Goal: Task Accomplishment & Management: Manage account settings

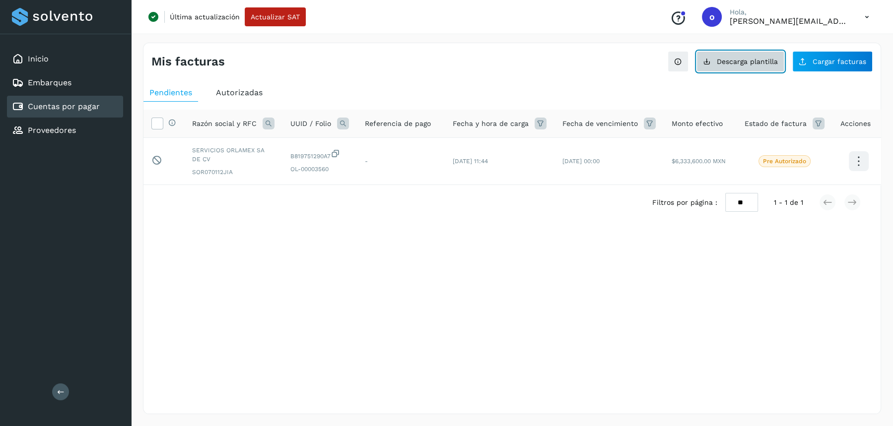
click at [748, 64] on span "Descarga plantilla" at bounding box center [747, 61] width 61 height 7
click at [326, 278] on div "Mis facturas Ver instrucciones para cargar Facturas Descarga plantilla Cargar f…" at bounding box center [512, 229] width 738 height 372
click at [869, 18] on icon at bounding box center [867, 17] width 20 height 20
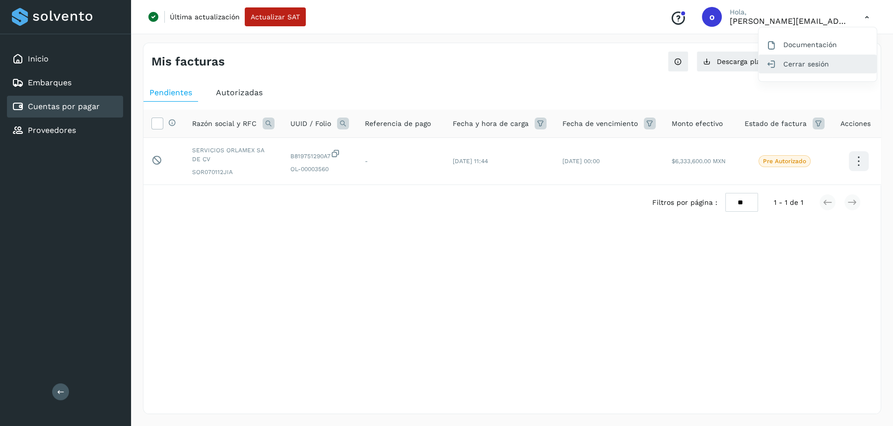
click at [797, 67] on div "Cerrar sesión" at bounding box center [817, 64] width 118 height 19
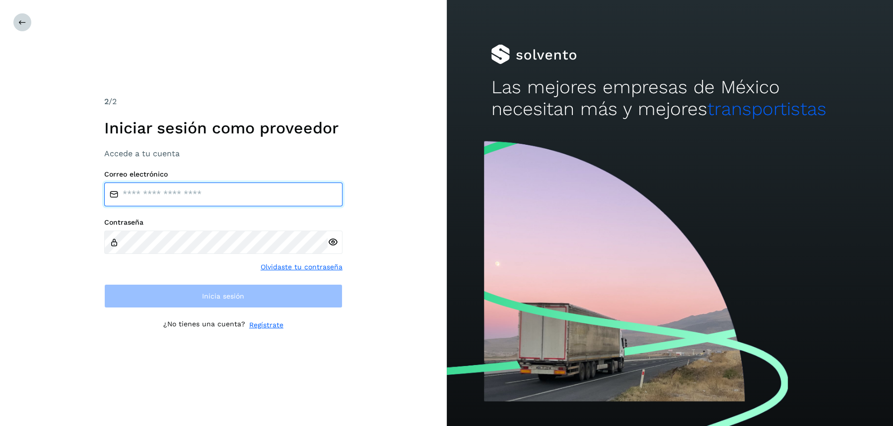
type input "**********"
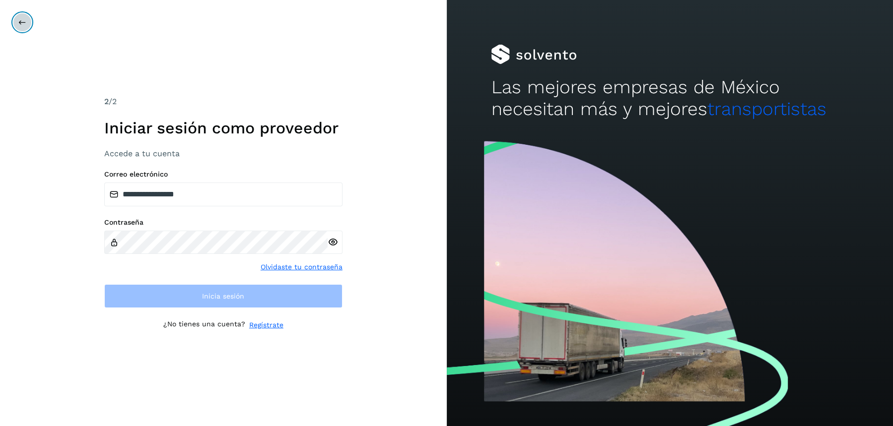
click at [22, 24] on icon at bounding box center [22, 22] width 8 height 8
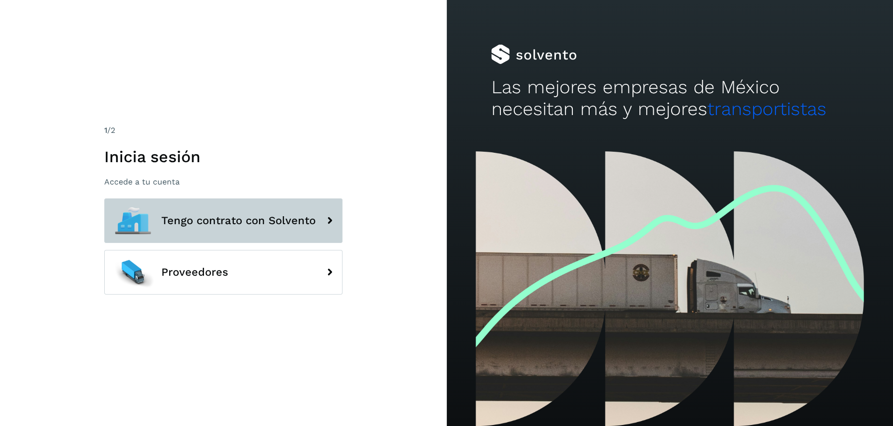
click at [219, 219] on span "Tengo contrato con Solvento" at bounding box center [238, 221] width 154 height 12
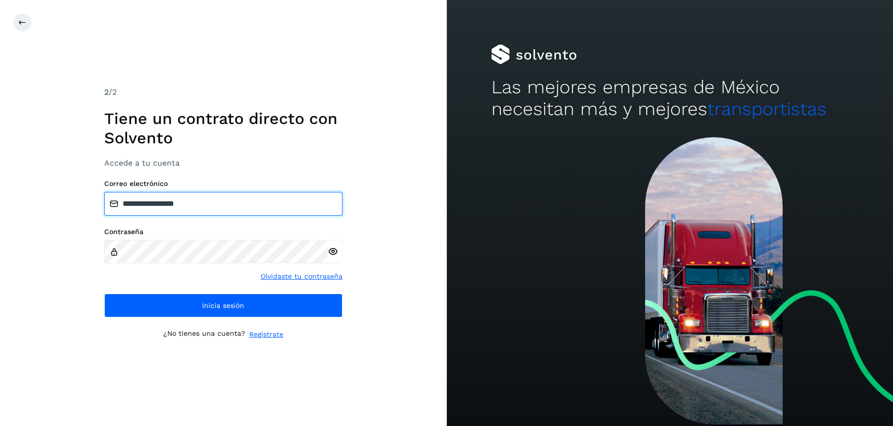
drag, startPoint x: 213, startPoint y: 203, endPoint x: 0, endPoint y: 178, distance: 214.4
click at [0, 179] on div "**********" at bounding box center [223, 213] width 447 height 426
paste input "**********"
type input "**********"
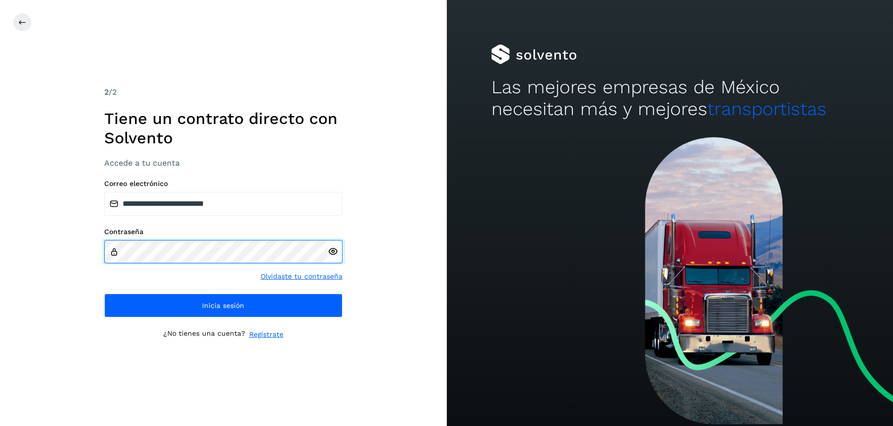
click at [0, 229] on div "**********" at bounding box center [223, 213] width 447 height 426
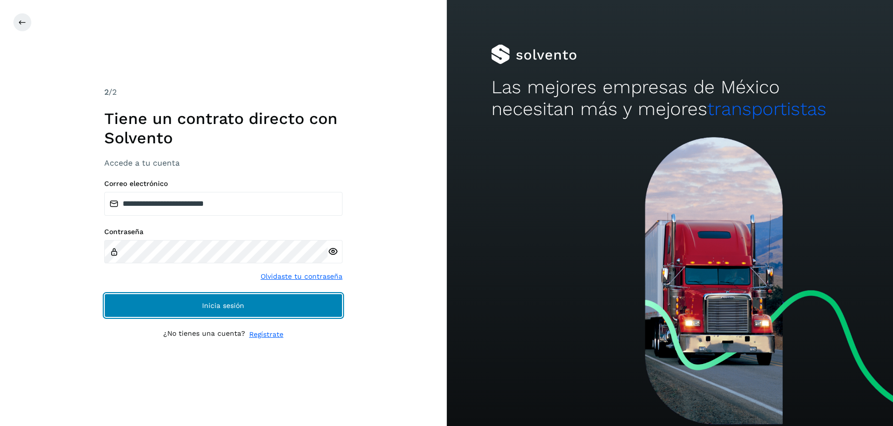
click at [159, 301] on button "Inicia sesión" at bounding box center [223, 306] width 238 height 24
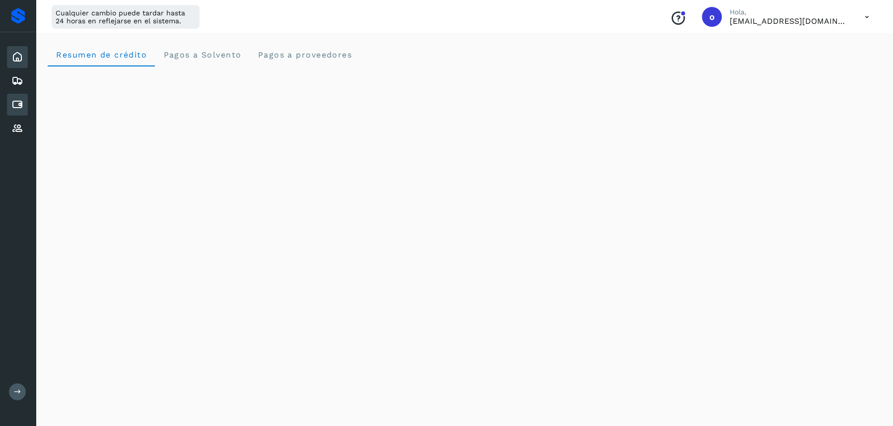
click at [20, 106] on icon at bounding box center [17, 105] width 12 height 12
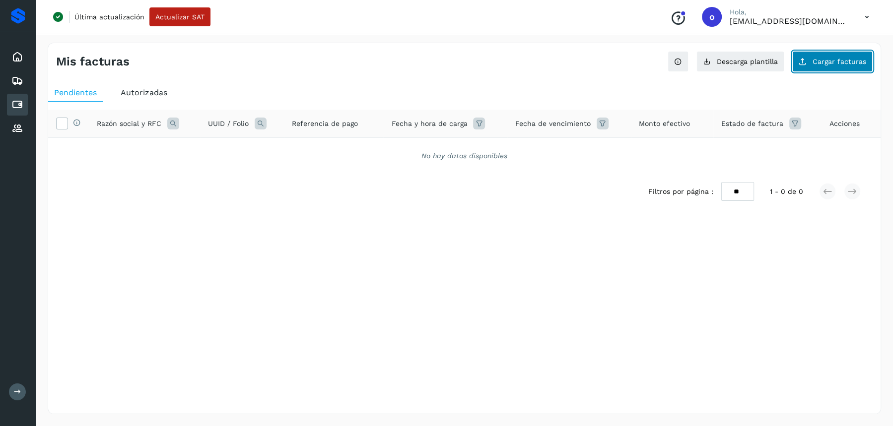
click at [816, 62] on span "Cargar facturas" at bounding box center [839, 61] width 54 height 7
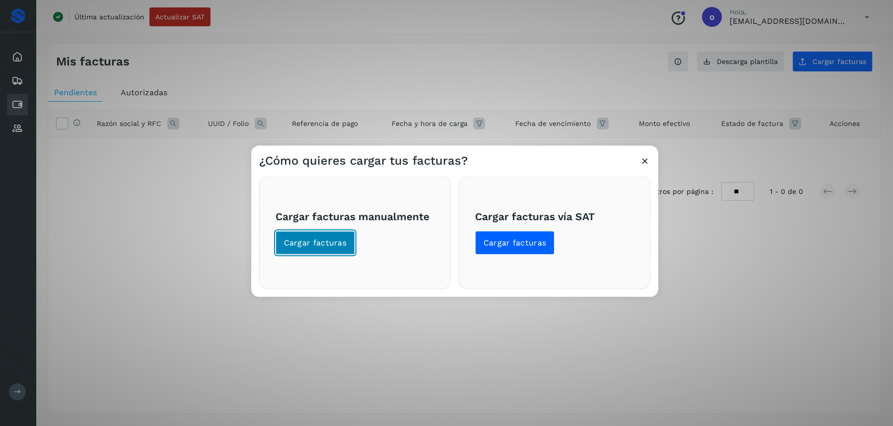
click at [329, 242] on span "Cargar facturas" at bounding box center [315, 242] width 63 height 11
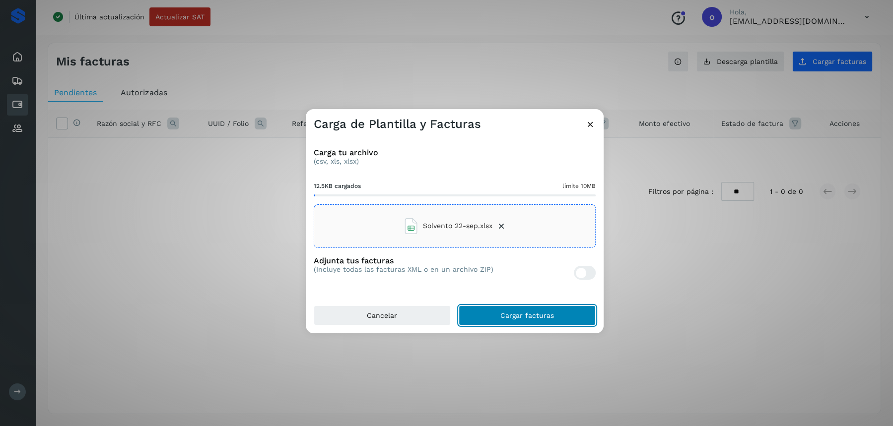
click at [515, 319] on span "Cargar facturas" at bounding box center [527, 315] width 54 height 7
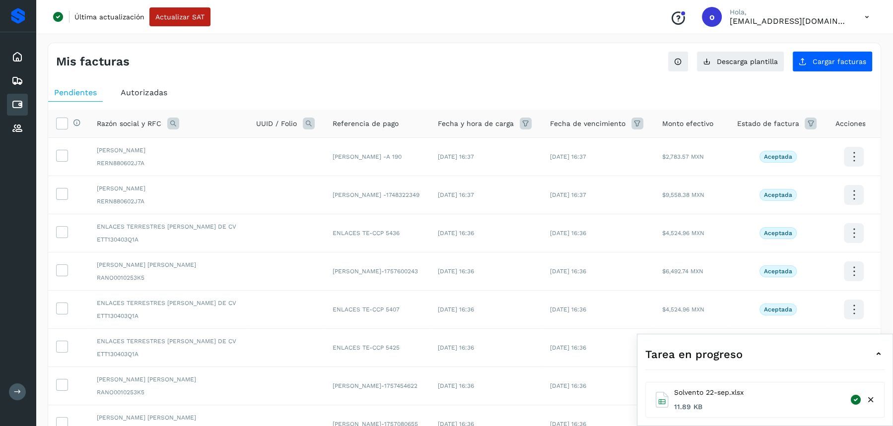
click at [879, 354] on icon at bounding box center [879, 354] width 12 height 12
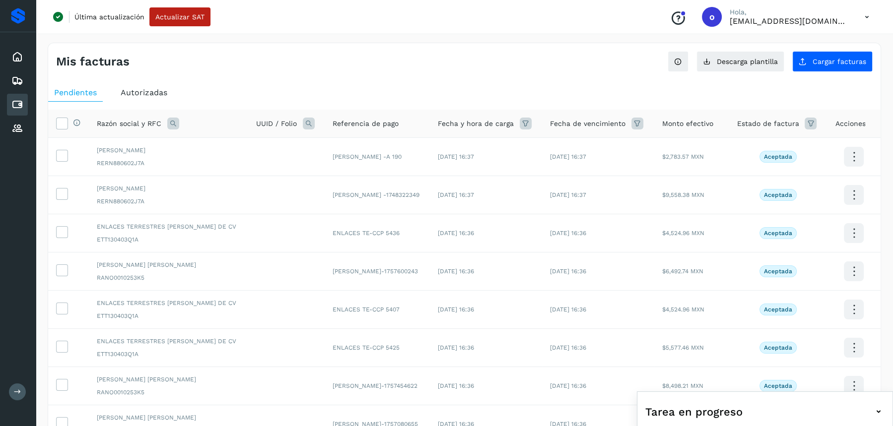
click at [878, 411] on icon at bounding box center [879, 412] width 12 height 12
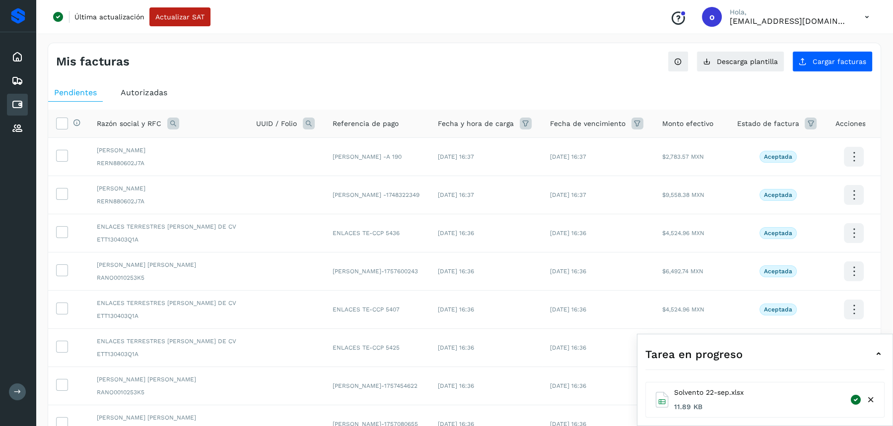
click at [869, 400] on icon at bounding box center [871, 400] width 10 height 10
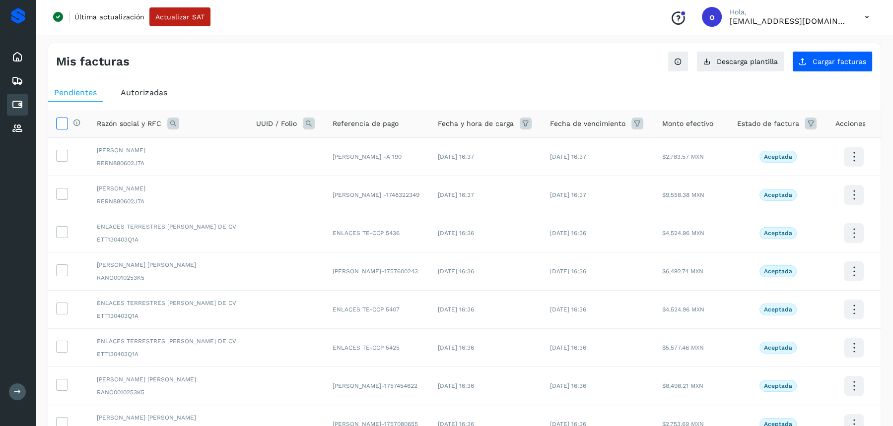
click at [66, 121] on icon at bounding box center [62, 123] width 10 height 10
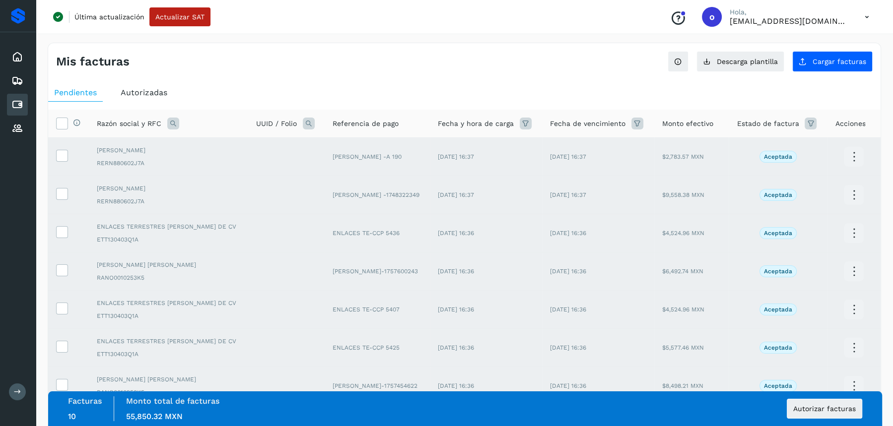
scroll to position [174, 0]
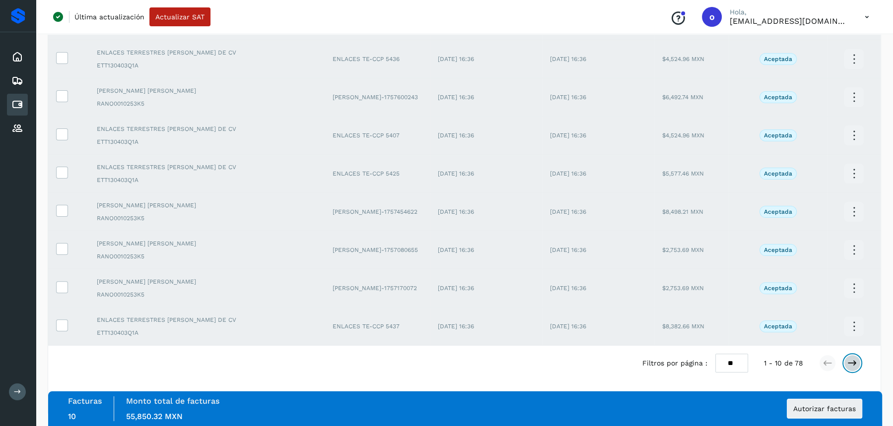
click at [851, 363] on icon at bounding box center [852, 363] width 10 height 10
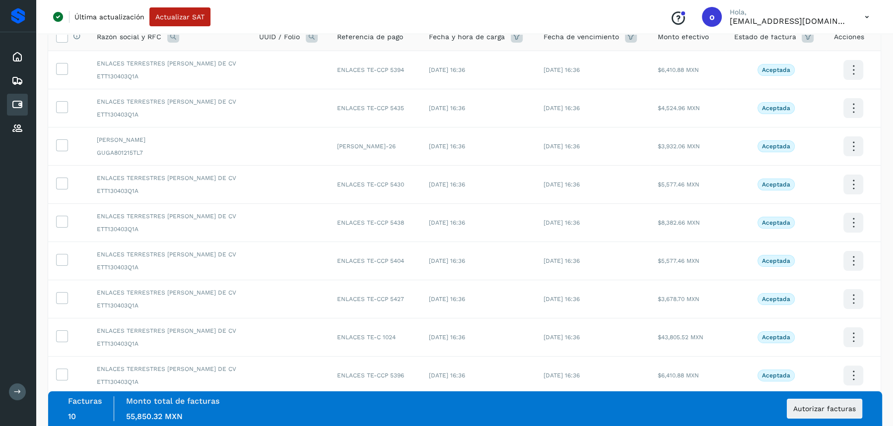
scroll to position [0, 0]
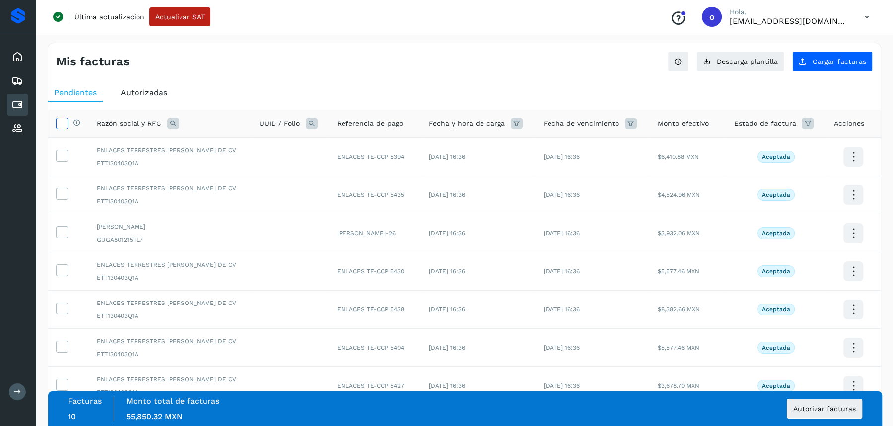
click at [63, 121] on icon at bounding box center [62, 123] width 10 height 10
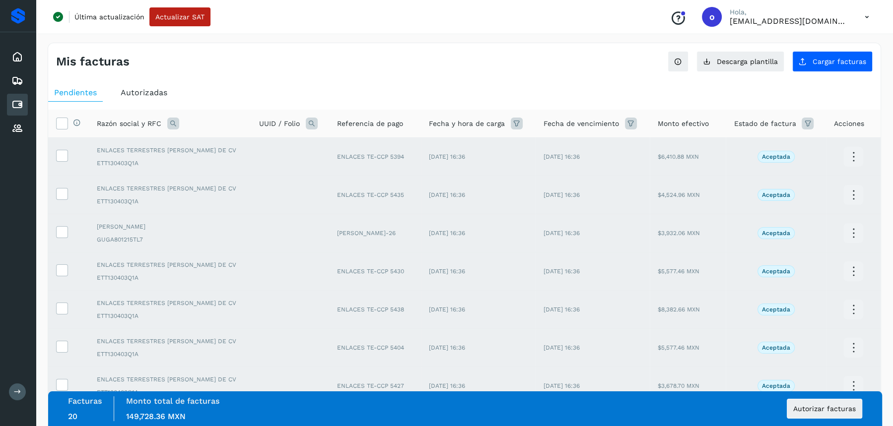
scroll to position [174, 0]
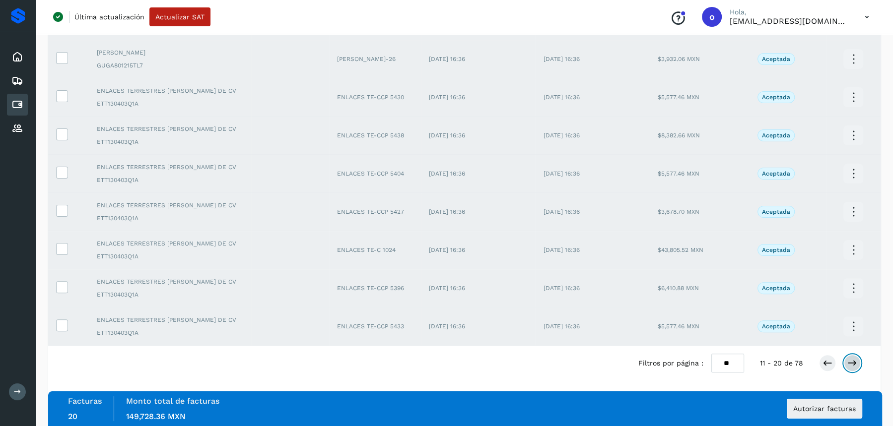
click at [853, 358] on icon at bounding box center [852, 363] width 10 height 10
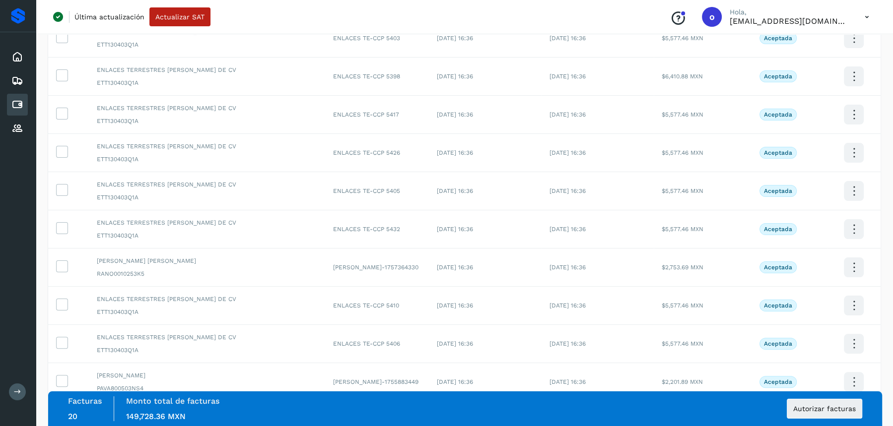
scroll to position [0, 0]
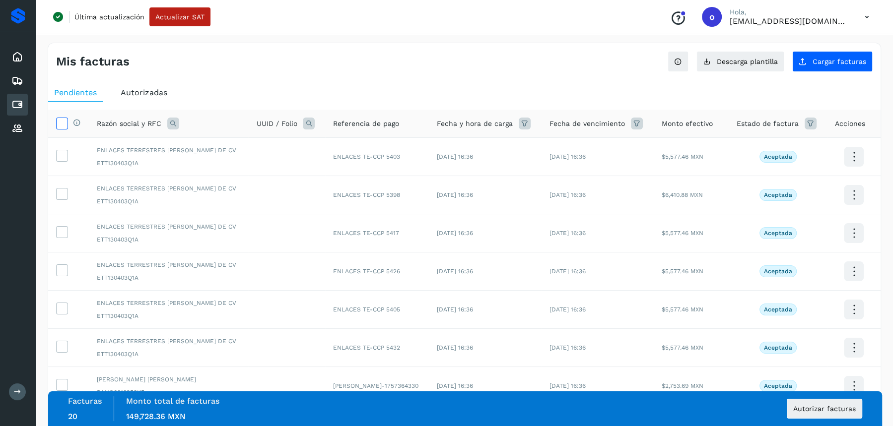
click at [65, 125] on icon at bounding box center [62, 123] width 10 height 10
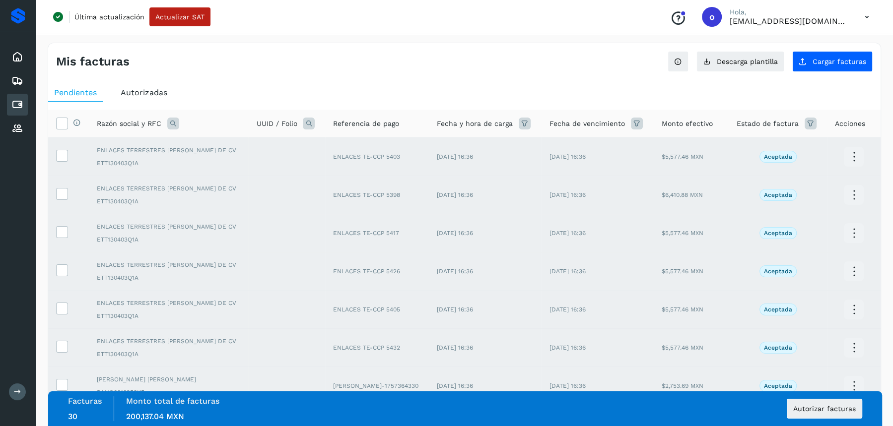
scroll to position [174, 0]
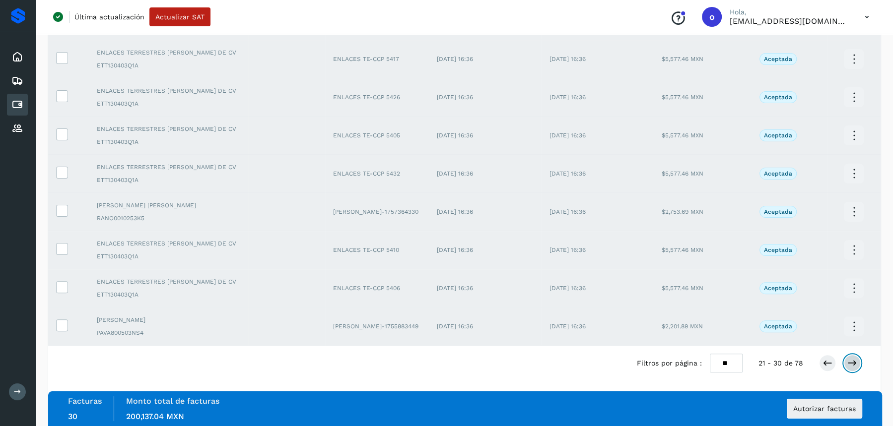
click at [856, 359] on icon at bounding box center [852, 363] width 10 height 10
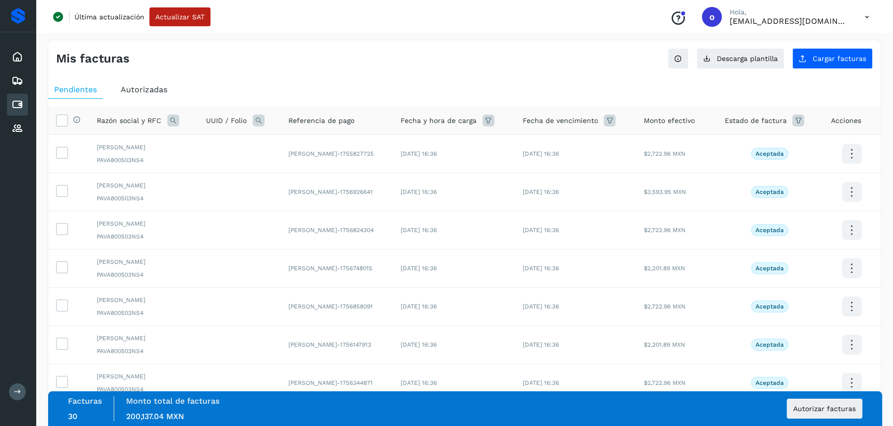
scroll to position [0, 0]
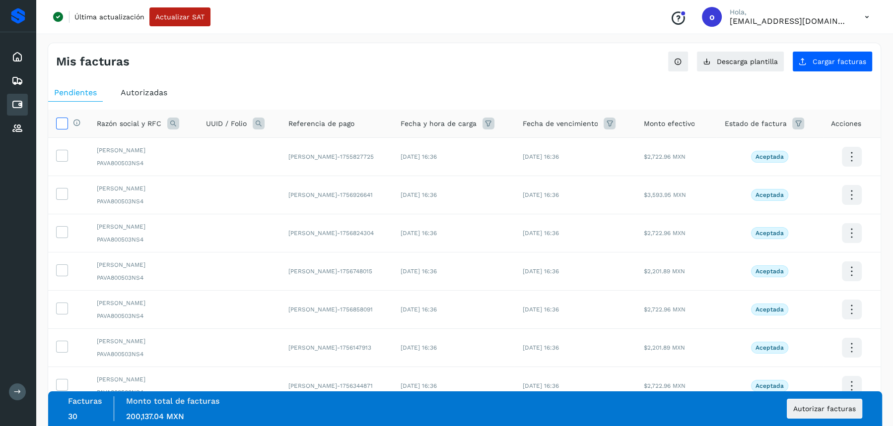
click at [62, 121] on icon at bounding box center [62, 123] width 10 height 10
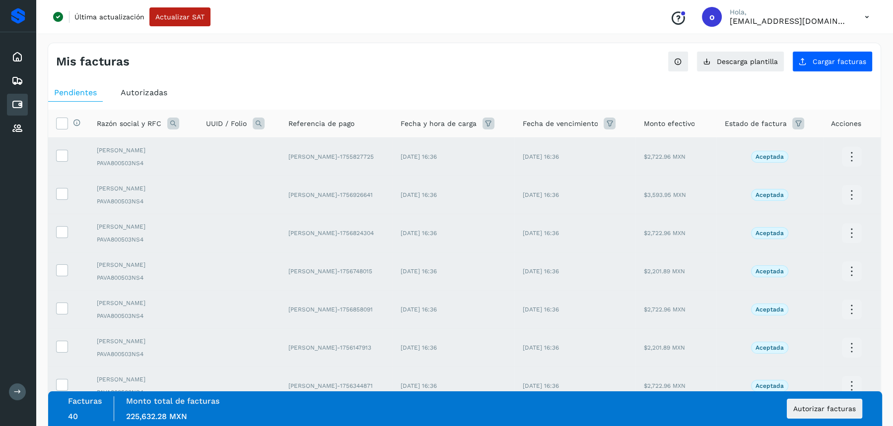
scroll to position [174, 0]
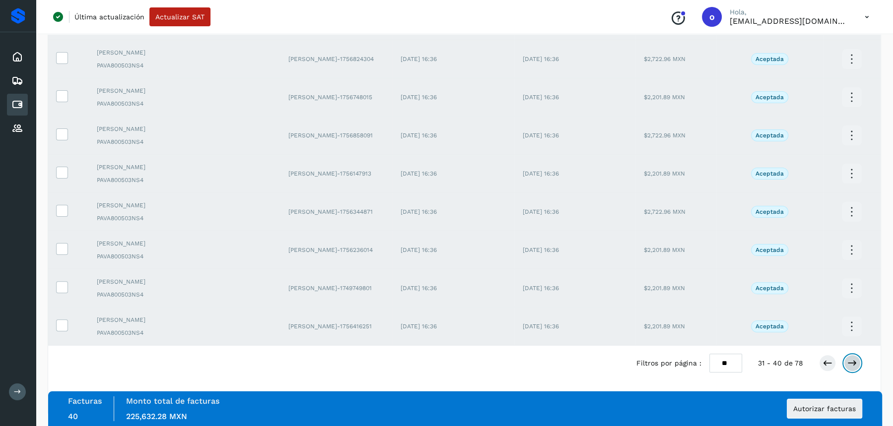
click at [851, 361] on icon at bounding box center [852, 363] width 10 height 10
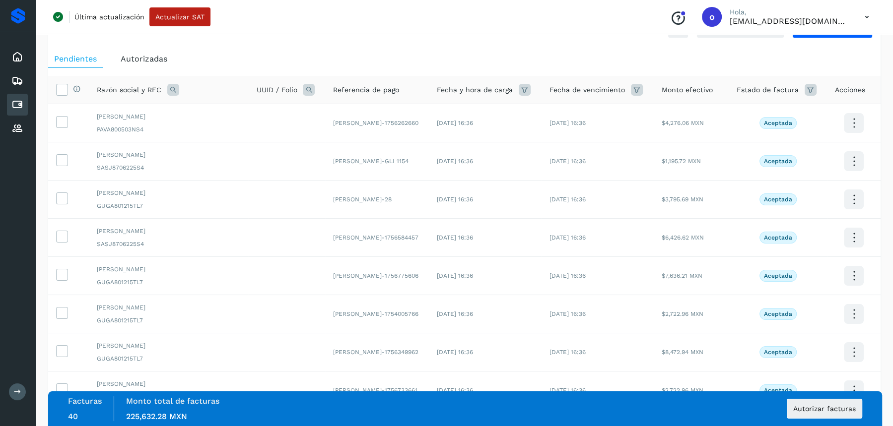
scroll to position [0, 0]
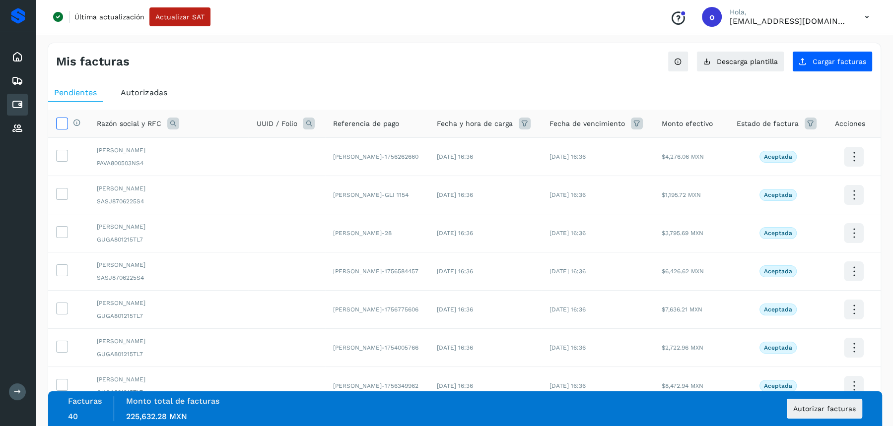
click at [60, 125] on icon at bounding box center [62, 123] width 10 height 10
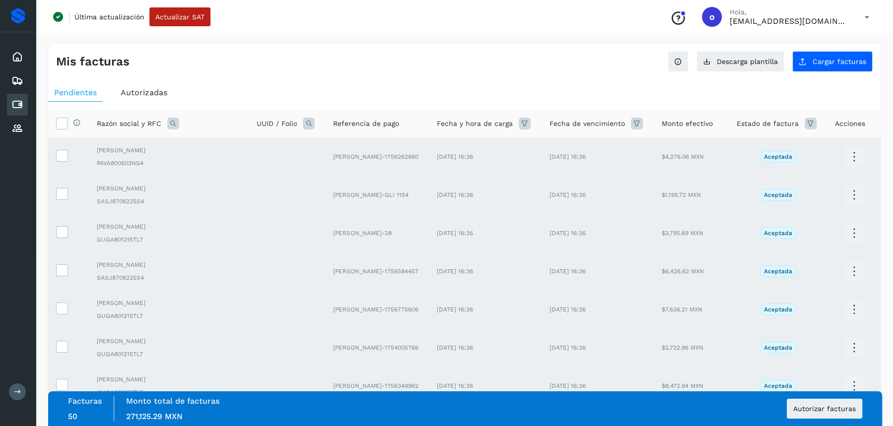
scroll to position [174, 0]
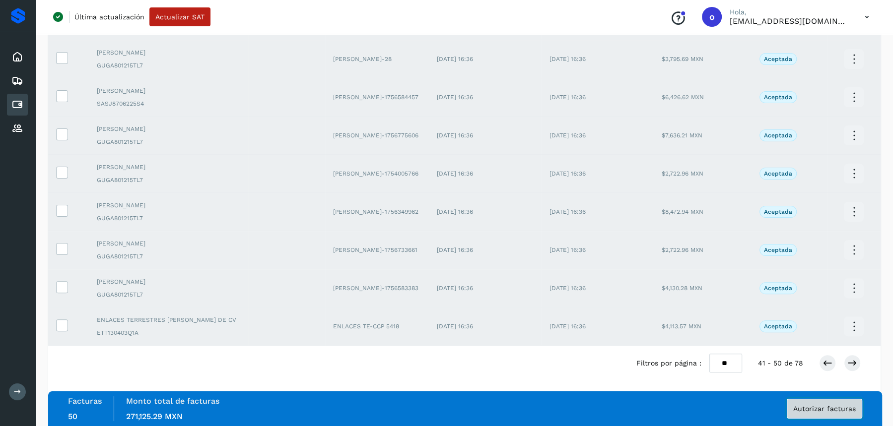
click at [802, 415] on button "Autorizar facturas" at bounding box center [824, 409] width 75 height 20
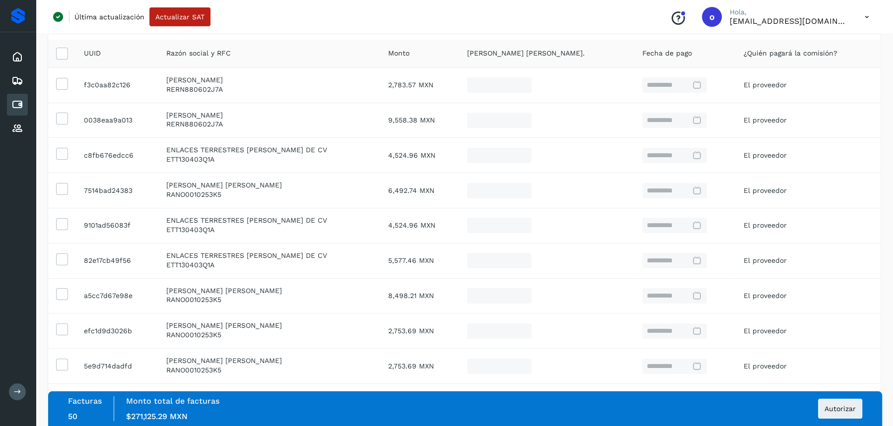
scroll to position [240, 0]
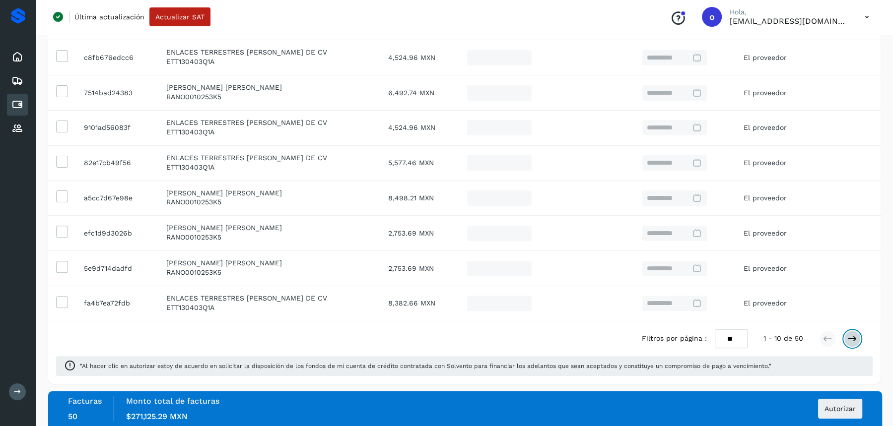
click at [847, 337] on icon at bounding box center [852, 339] width 10 height 10
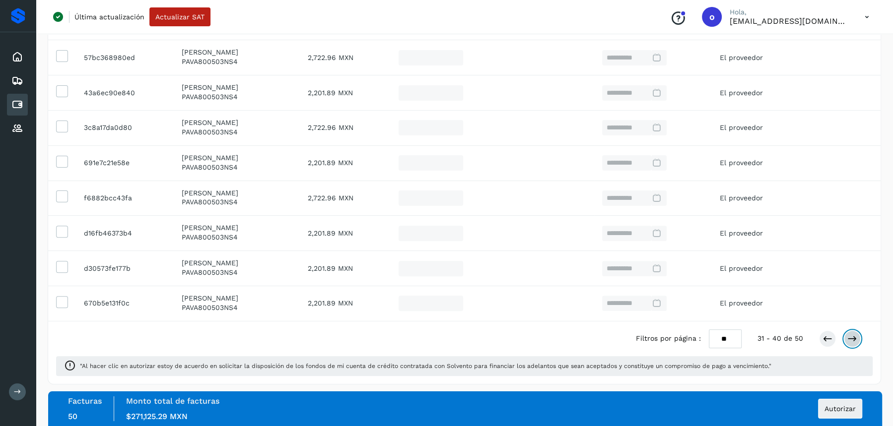
click at [847, 337] on icon at bounding box center [852, 339] width 10 height 10
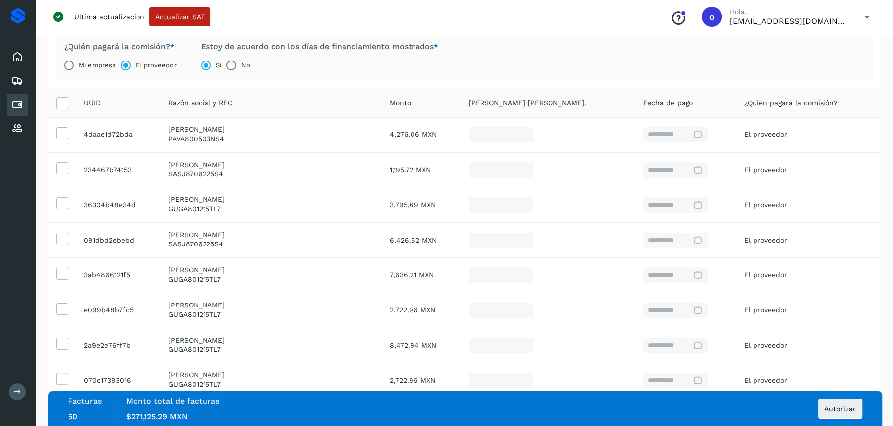
scroll to position [0, 0]
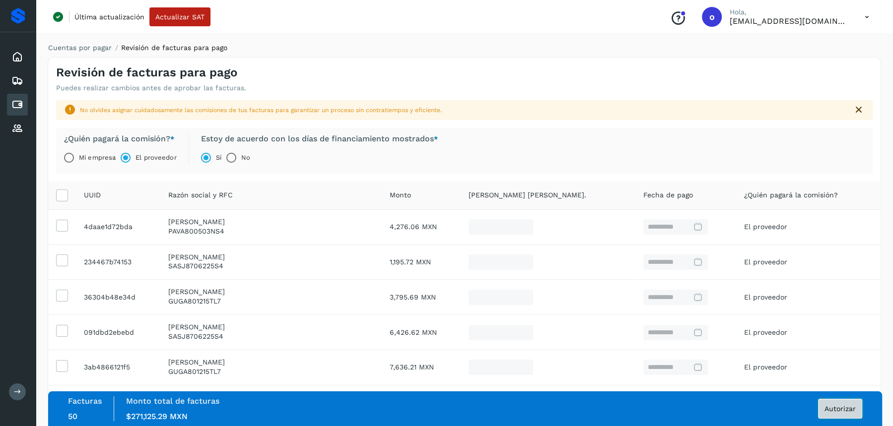
click at [843, 408] on span "Autorizar" at bounding box center [839, 408] width 31 height 7
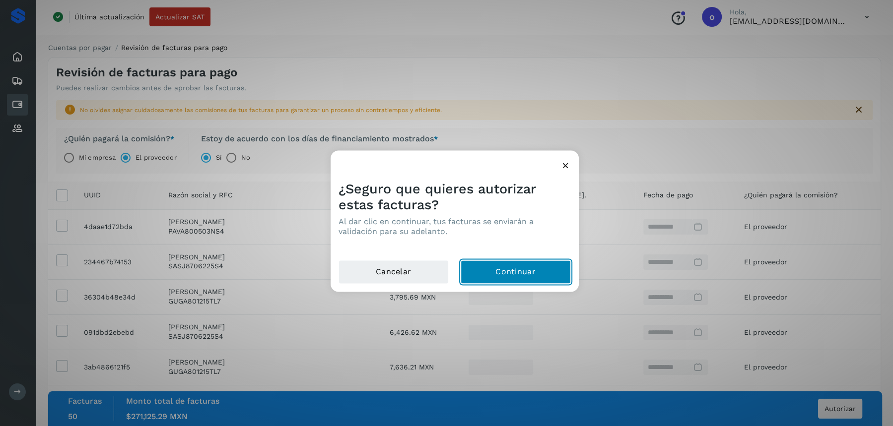
click at [537, 275] on button "Continuar" at bounding box center [516, 272] width 110 height 24
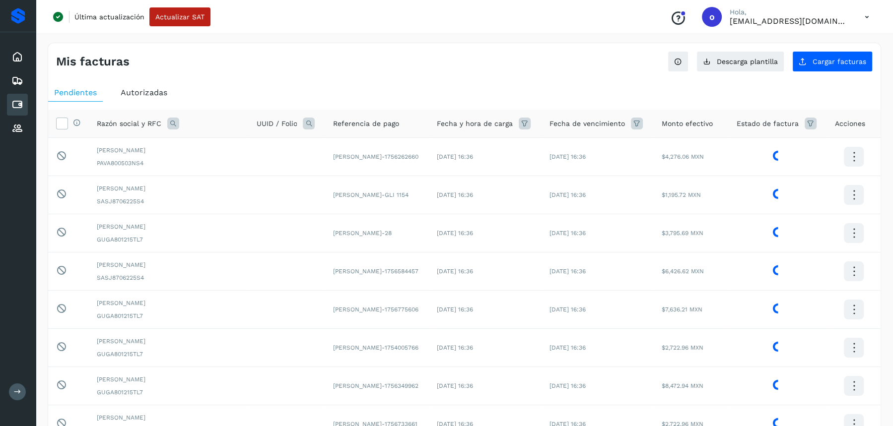
click at [149, 92] on span "Autorizadas" at bounding box center [144, 92] width 47 height 9
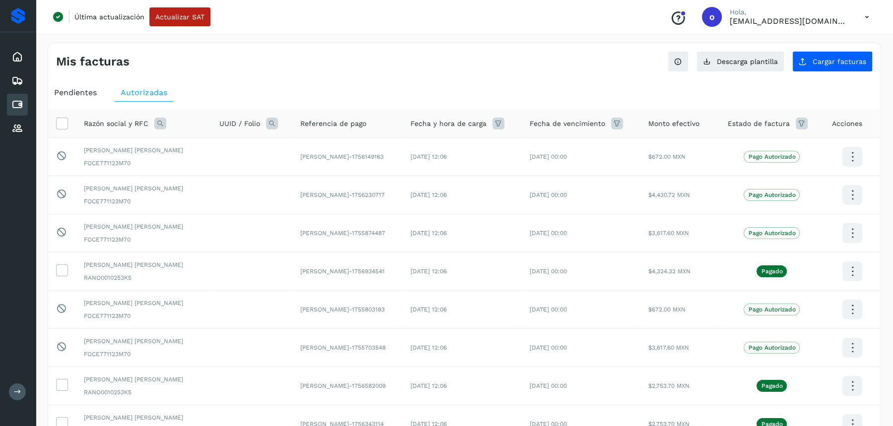
click at [82, 91] on span "Pendientes" at bounding box center [75, 92] width 43 height 9
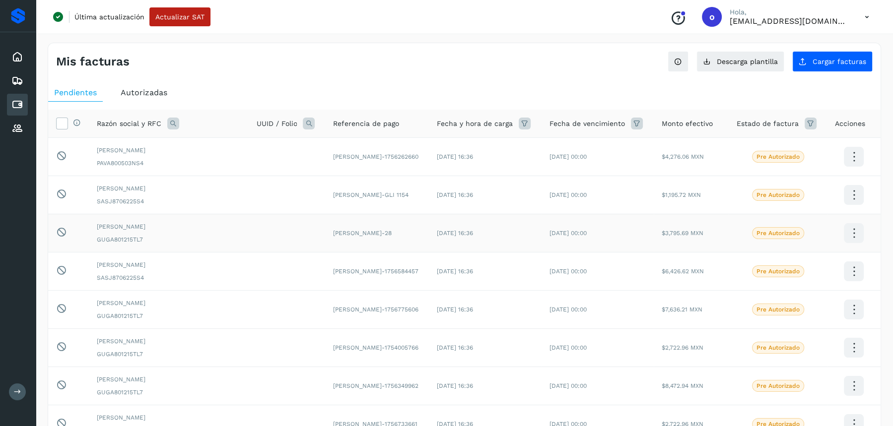
scroll to position [174, 0]
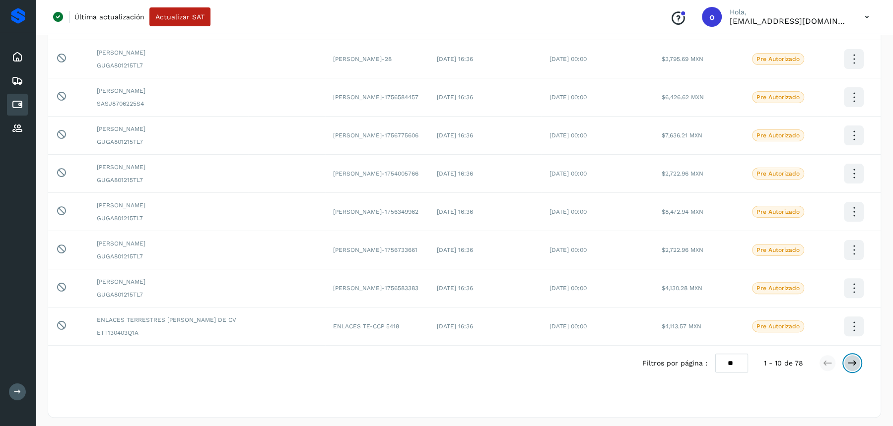
click at [856, 362] on icon at bounding box center [852, 363] width 10 height 10
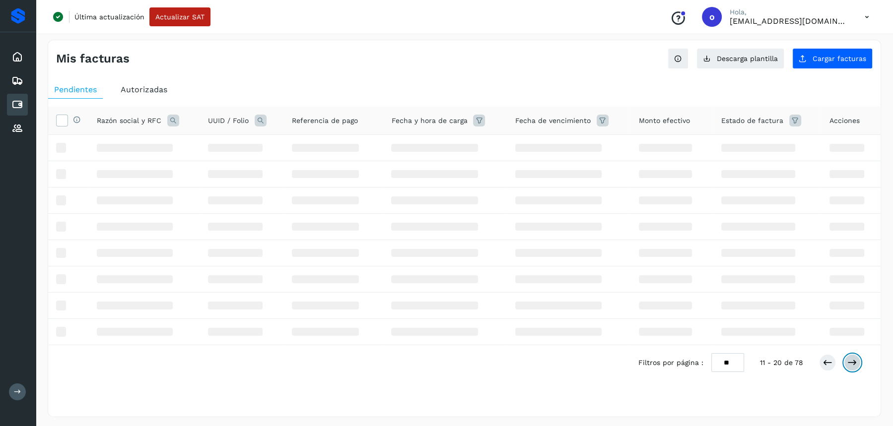
click at [856, 362] on icon at bounding box center [852, 363] width 10 height 10
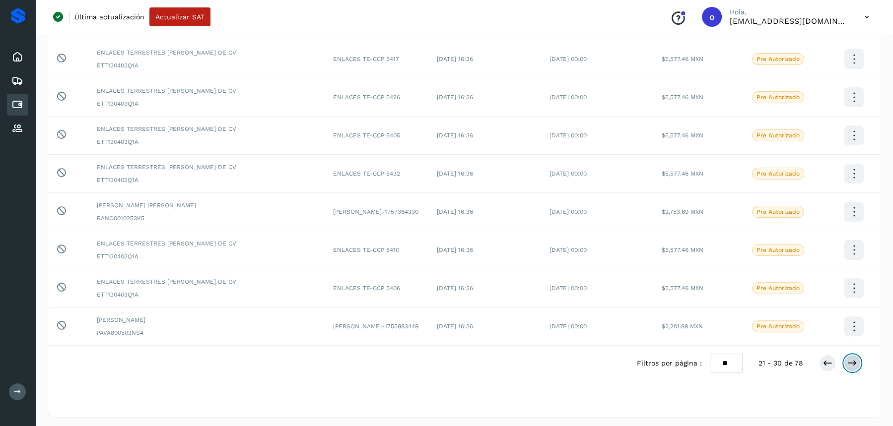
click at [856, 362] on icon at bounding box center [852, 363] width 10 height 10
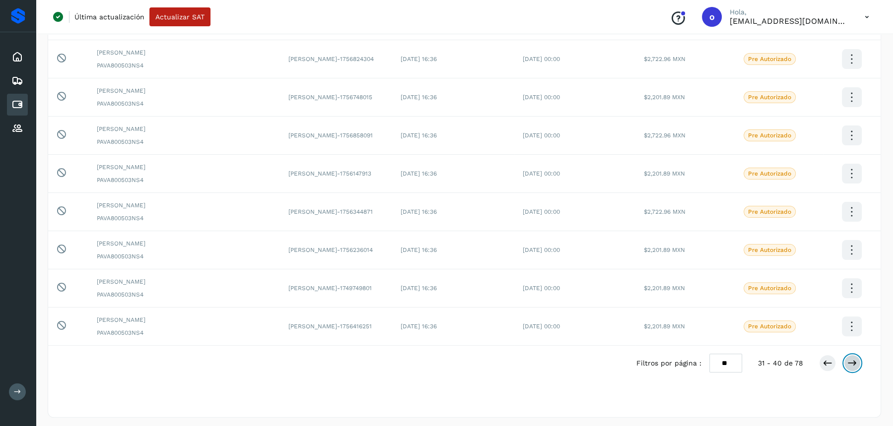
click at [856, 362] on icon at bounding box center [852, 363] width 10 height 10
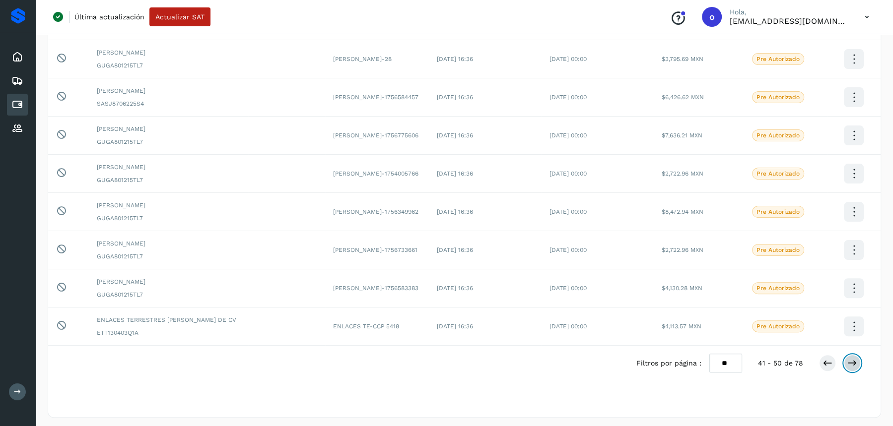
click at [856, 362] on icon at bounding box center [852, 363] width 10 height 10
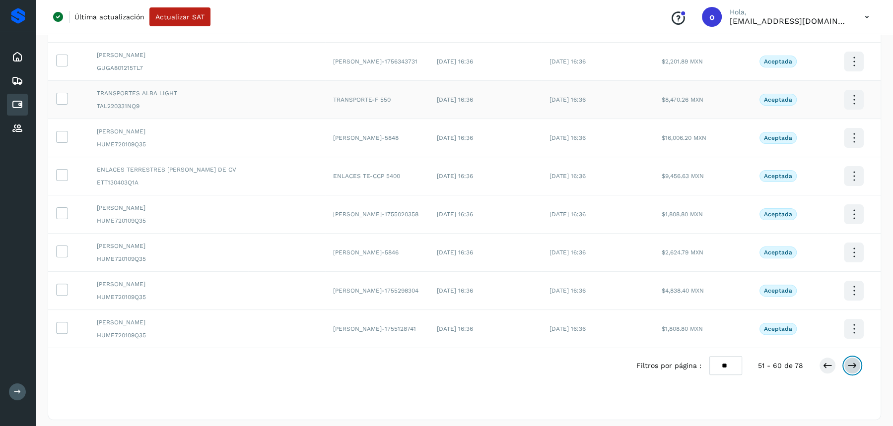
scroll to position [0, 0]
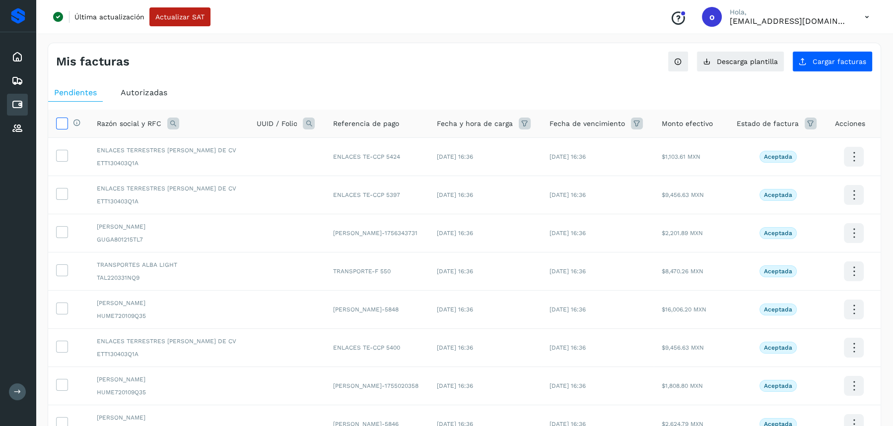
click at [63, 120] on icon at bounding box center [62, 123] width 10 height 10
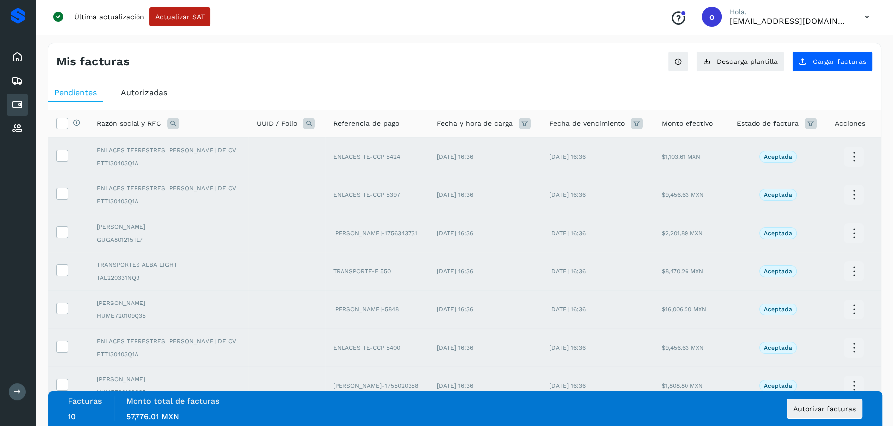
scroll to position [174, 0]
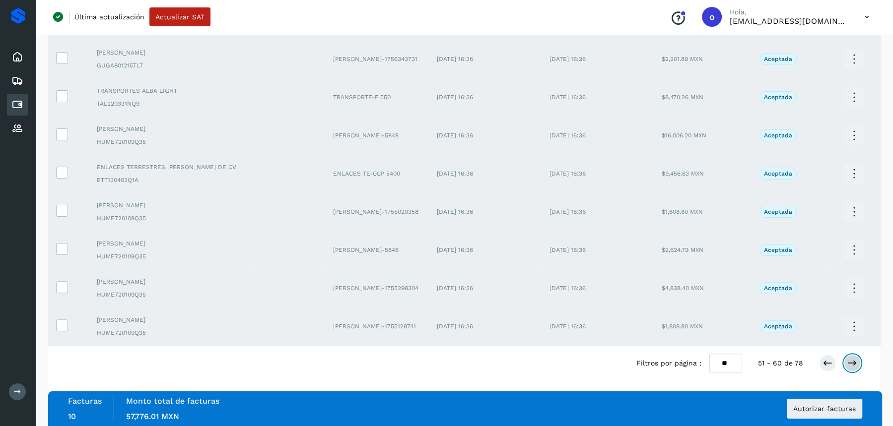
click at [852, 363] on icon at bounding box center [852, 363] width 10 height 10
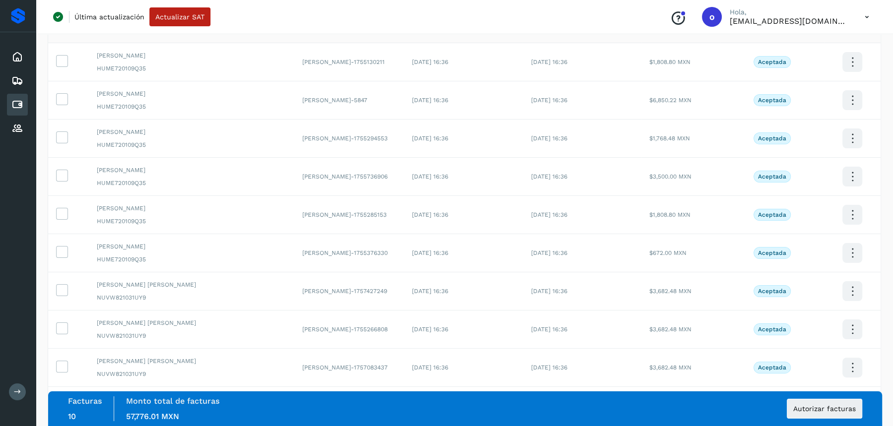
scroll to position [0, 0]
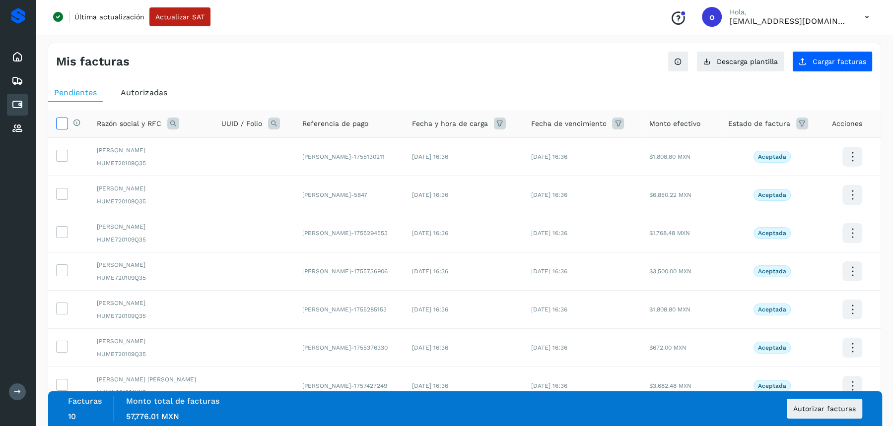
click at [59, 125] on icon at bounding box center [62, 123] width 10 height 10
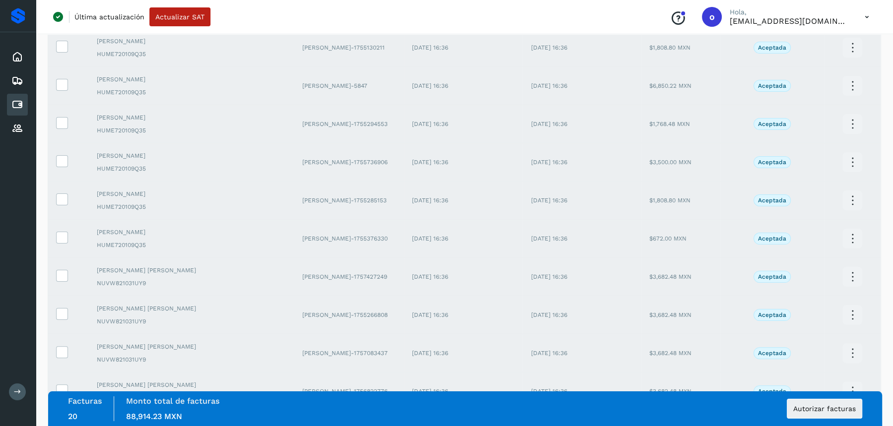
scroll to position [174, 0]
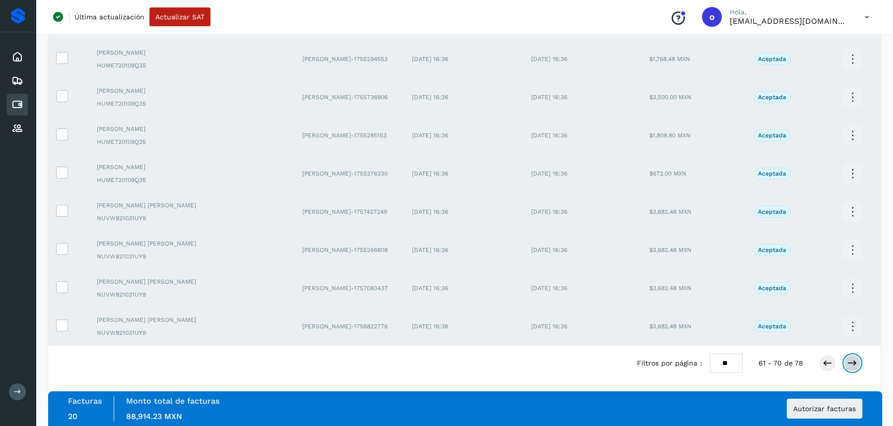
click at [854, 359] on icon at bounding box center [852, 363] width 10 height 10
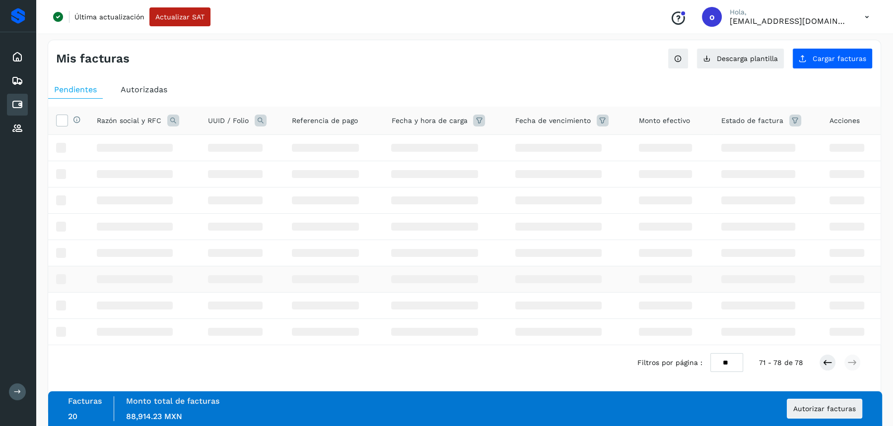
scroll to position [0, 0]
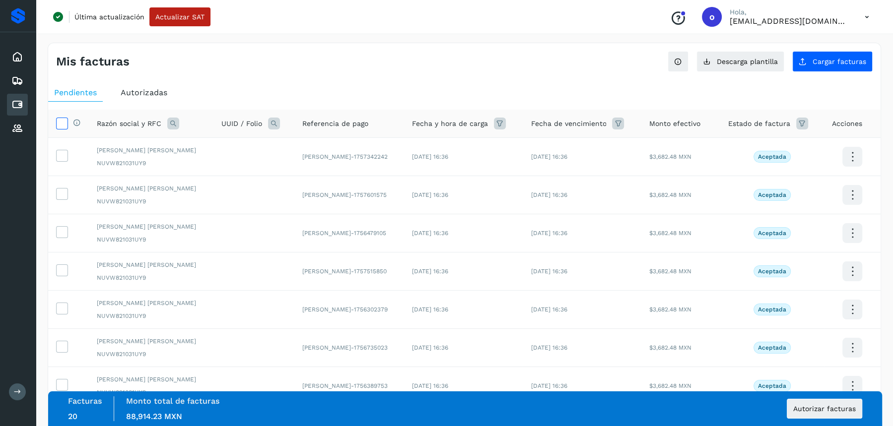
click at [64, 126] on icon at bounding box center [62, 123] width 10 height 10
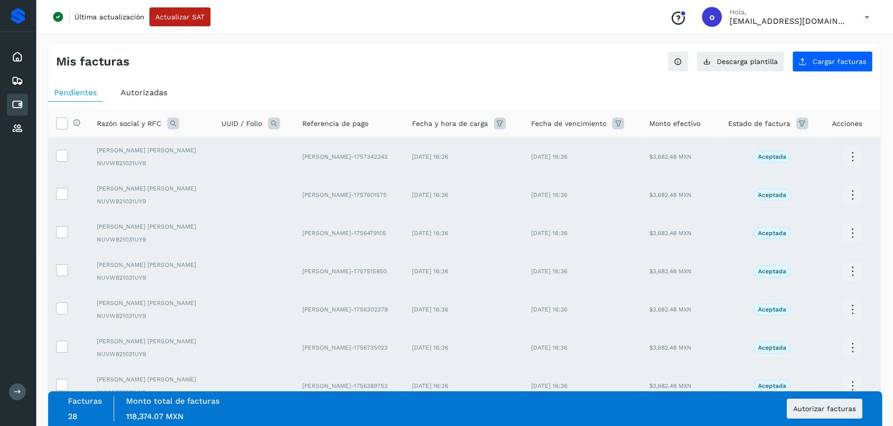
scroll to position [98, 0]
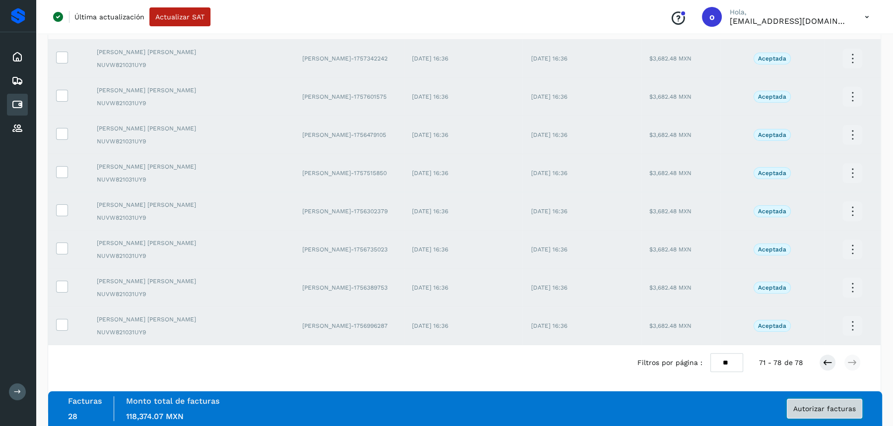
click at [816, 401] on button "Autorizar facturas" at bounding box center [824, 409] width 75 height 20
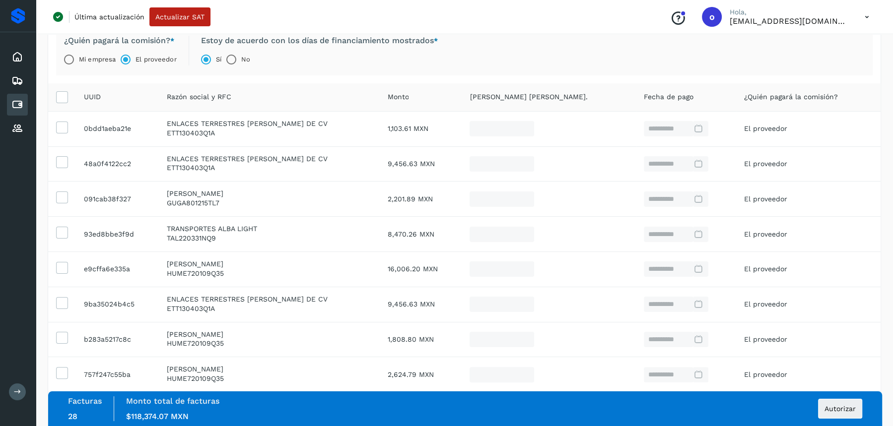
scroll to position [240, 0]
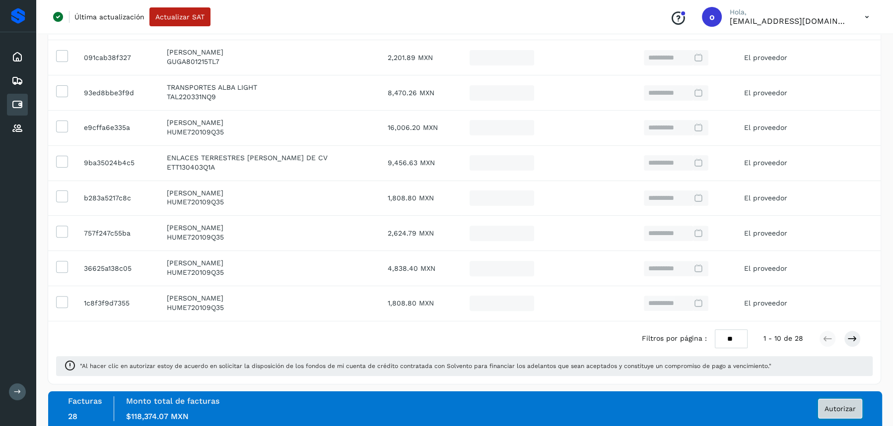
click at [847, 409] on span "Autorizar" at bounding box center [839, 408] width 31 height 7
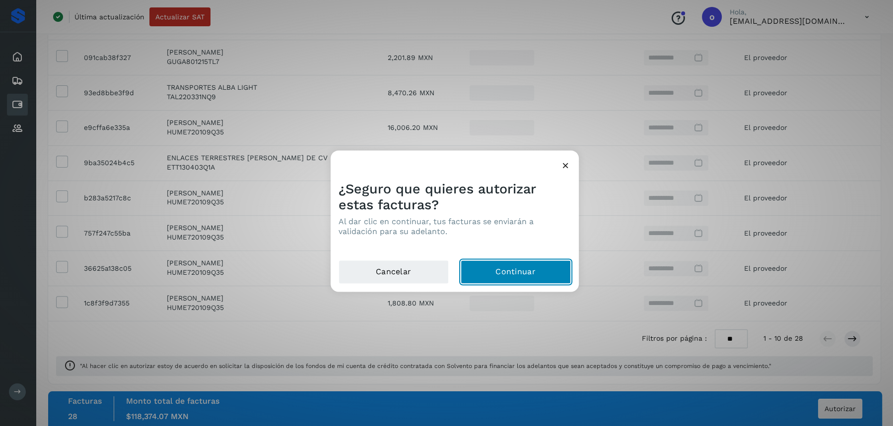
click at [552, 279] on button "Continuar" at bounding box center [516, 272] width 110 height 24
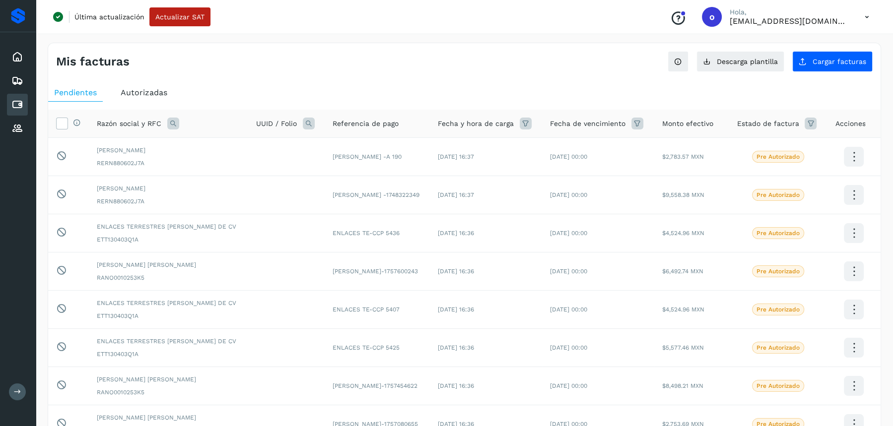
click at [138, 96] on span "Autorizadas" at bounding box center [144, 92] width 47 height 9
